Goal: Task Accomplishment & Management: Use online tool/utility

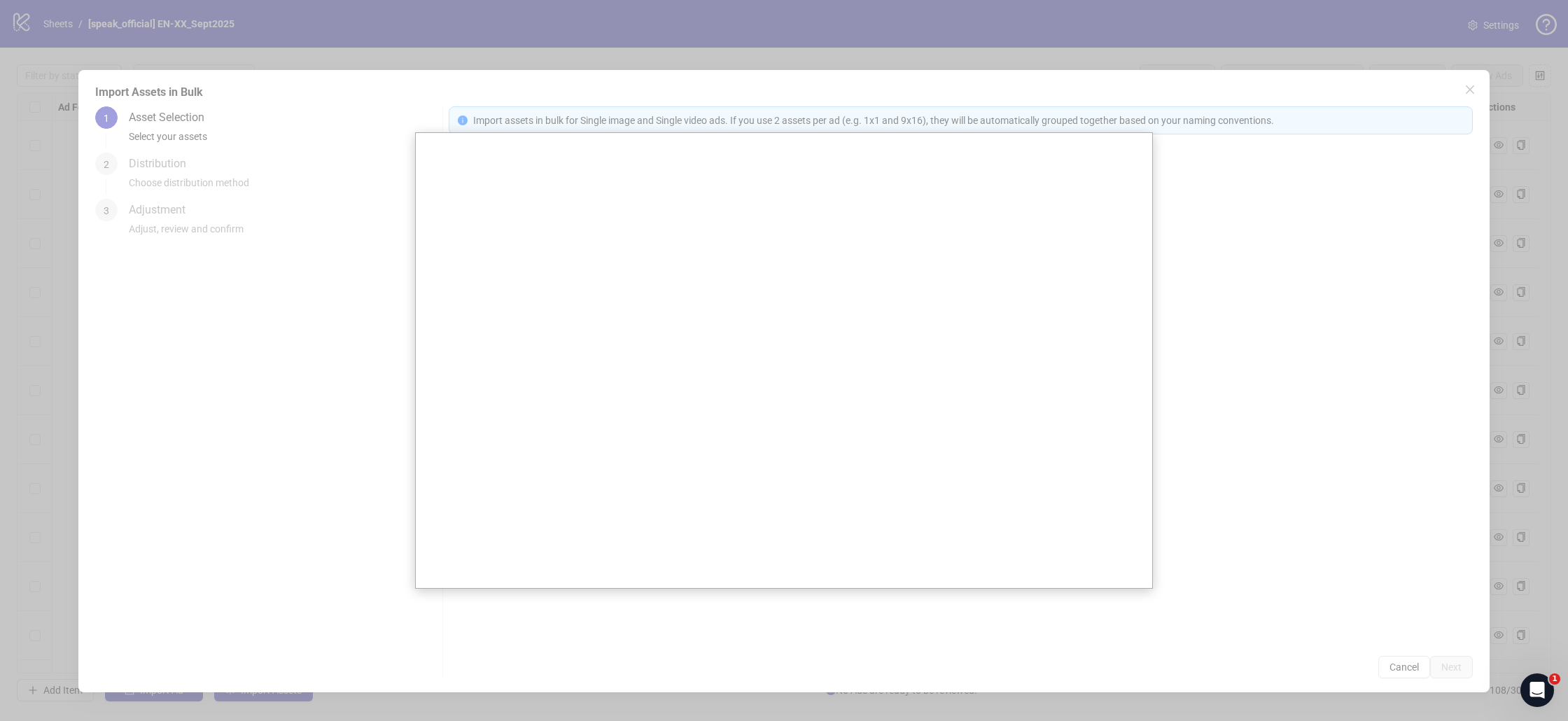
scroll to position [4743, 3]
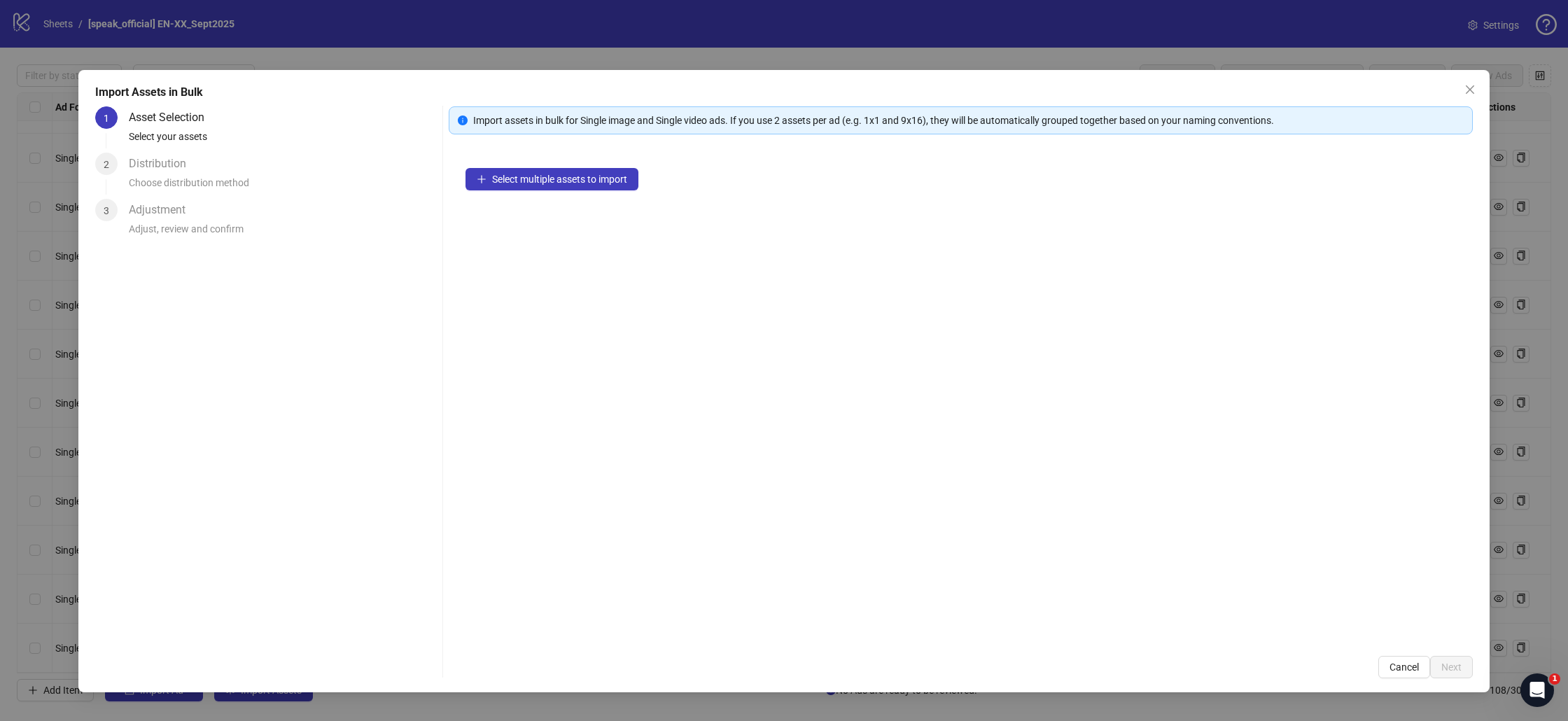
click at [521, 561] on div "Select multiple assets to import" at bounding box center [961, 395] width 1024 height 488
click at [1469, 92] on icon "close" at bounding box center [1470, 89] width 11 height 11
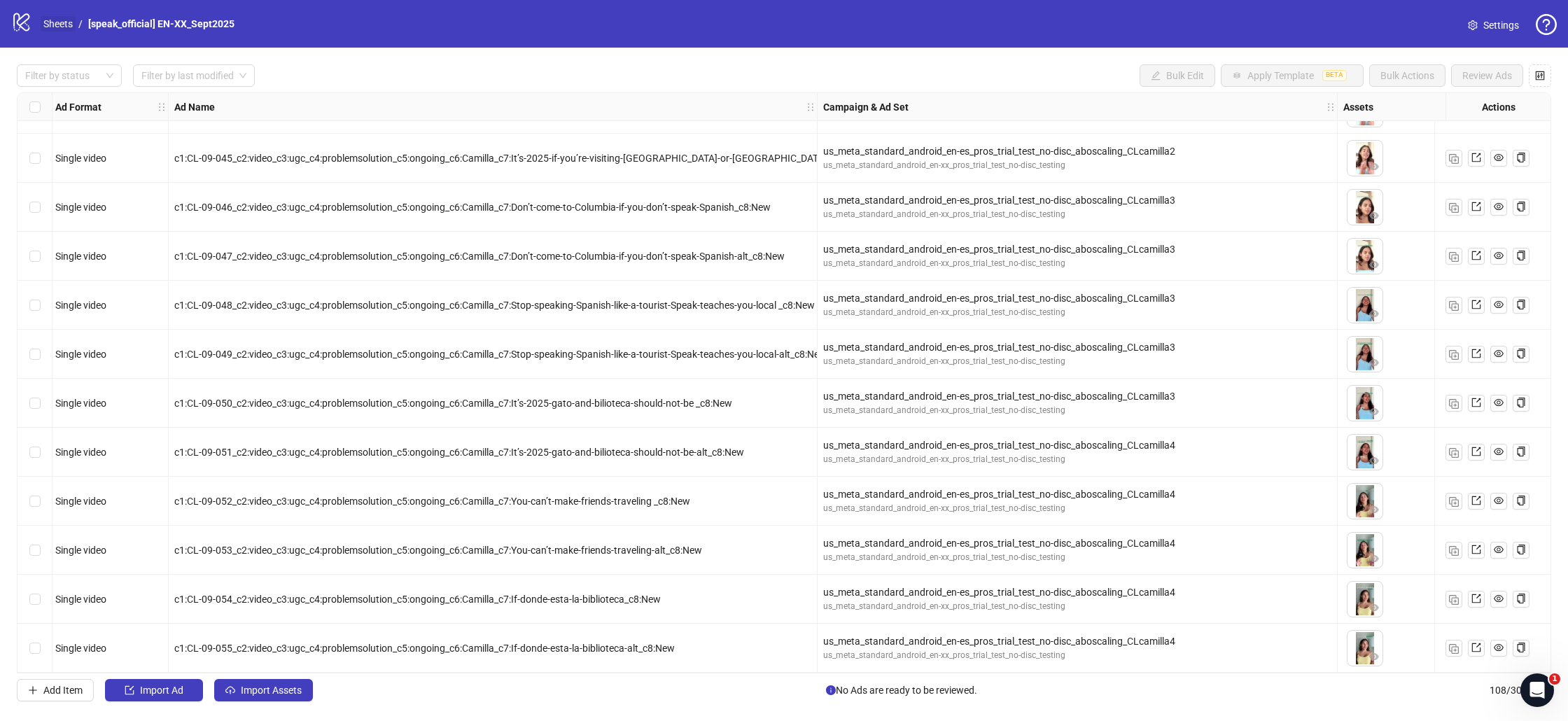
click at [67, 18] on link "Sheets" at bounding box center [58, 23] width 35 height 15
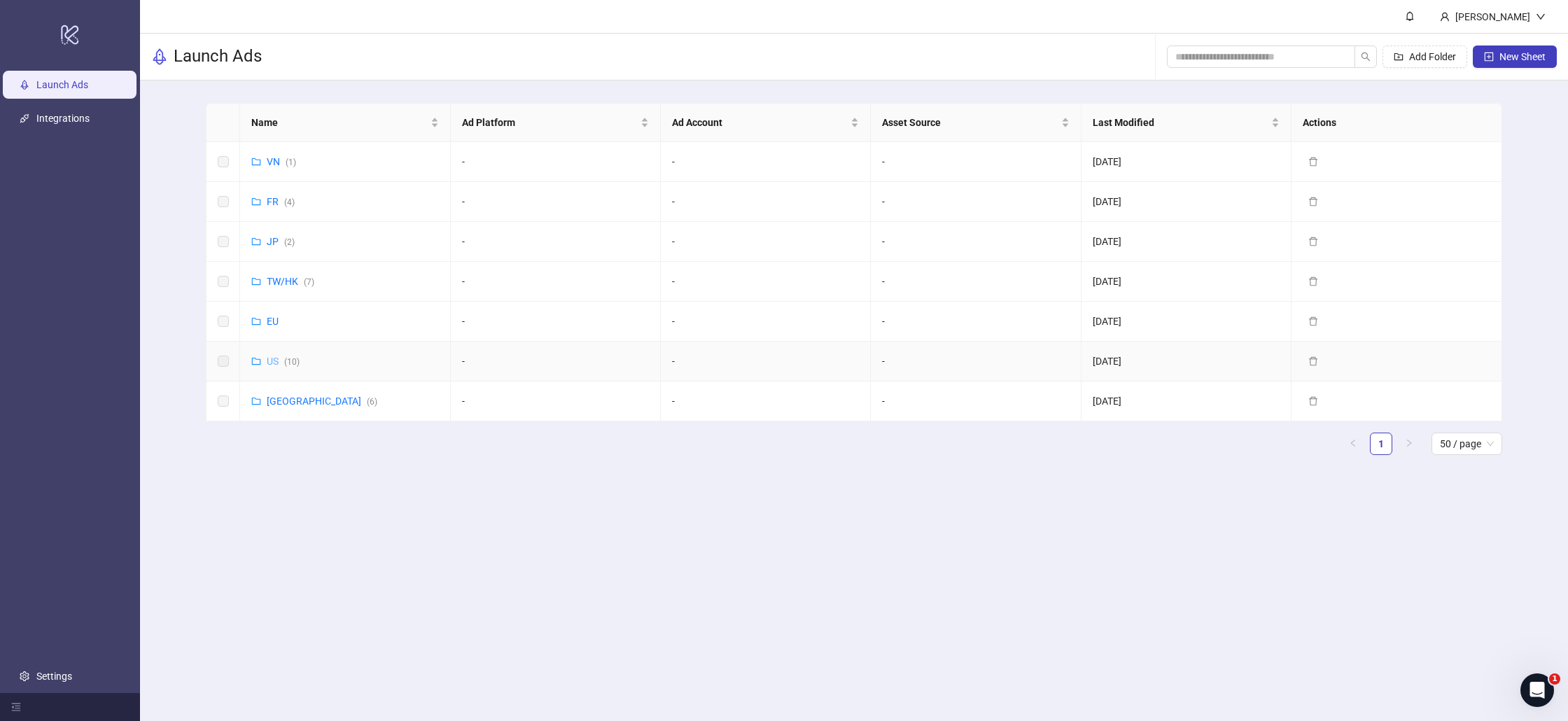
click at [269, 357] on link "US ( 10 )" at bounding box center [283, 361] width 33 height 11
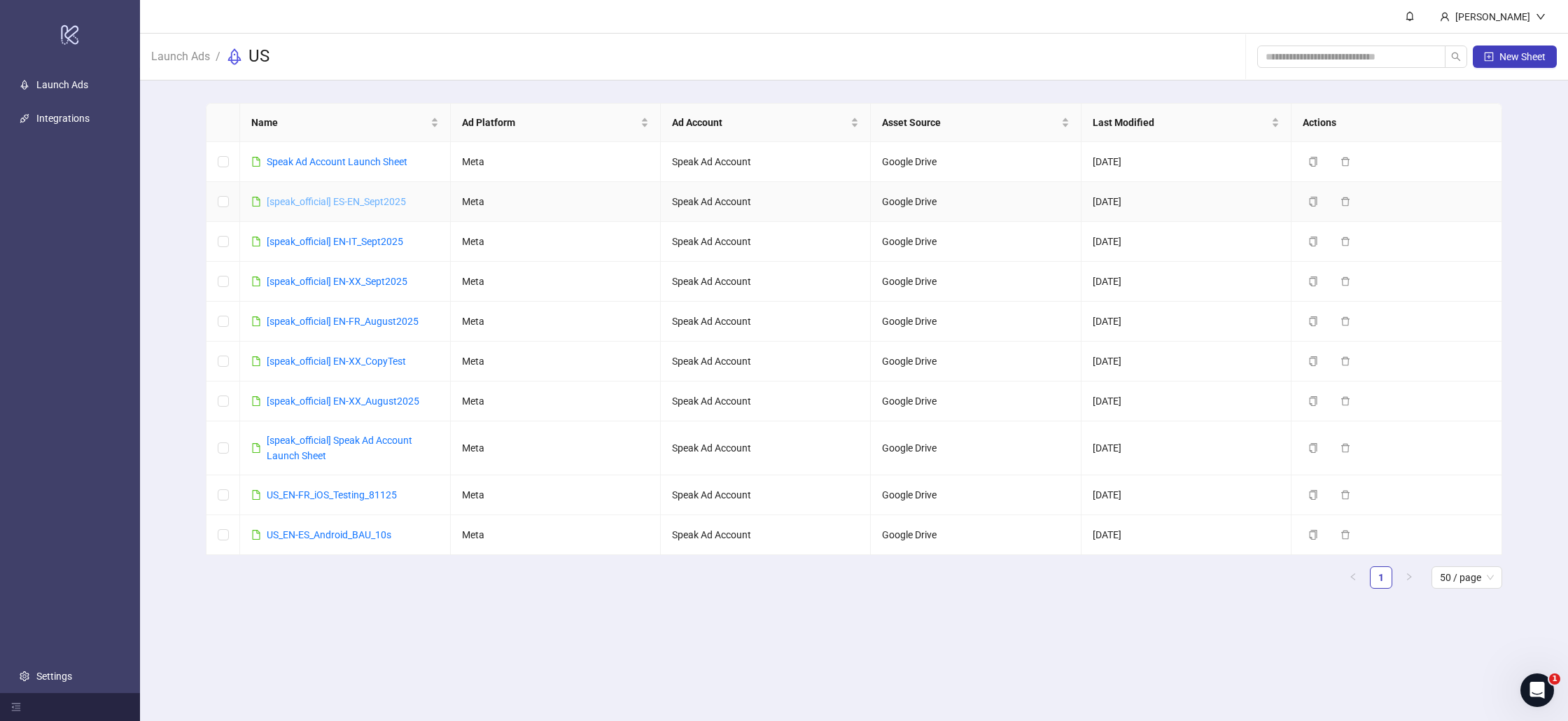
click at [360, 204] on link "[speak_official] ES-EN_Sept2025" at bounding box center [336, 202] width 140 height 11
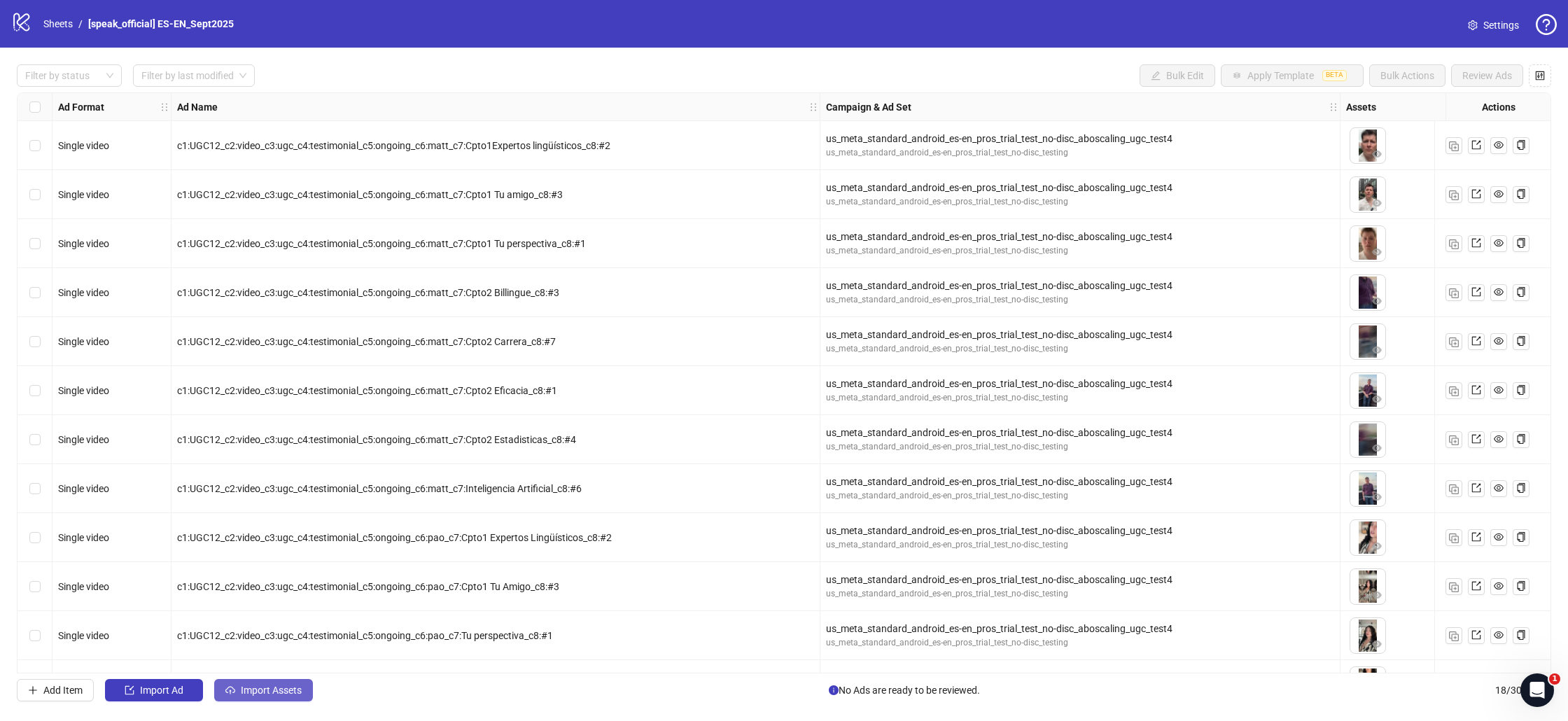
click at [254, 684] on span "Import Assets" at bounding box center [271, 690] width 61 height 11
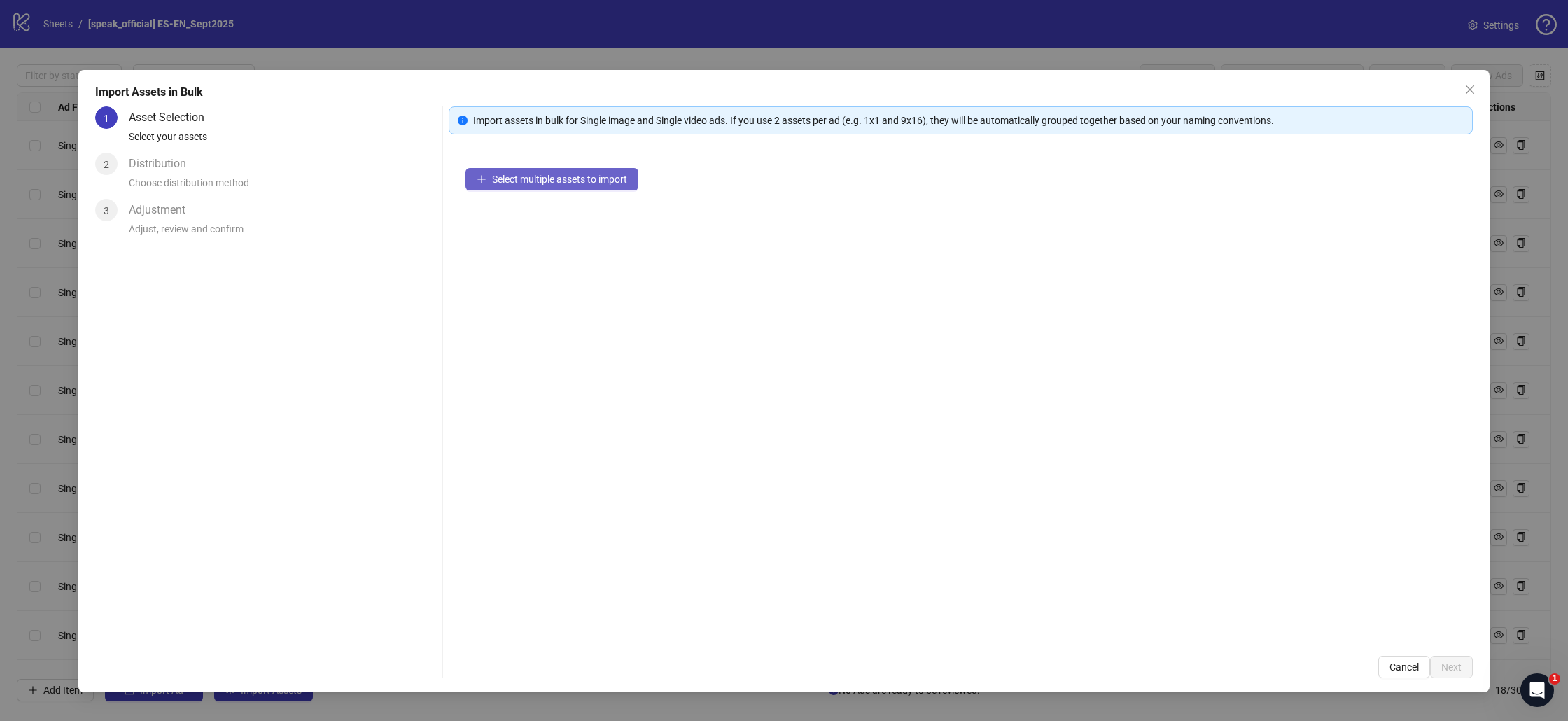
click at [592, 183] on span "Select multiple assets to import" at bounding box center [560, 179] width 136 height 11
click at [516, 225] on span "Add more assets" at bounding box center [528, 224] width 73 height 11
